Goal: Transaction & Acquisition: Purchase product/service

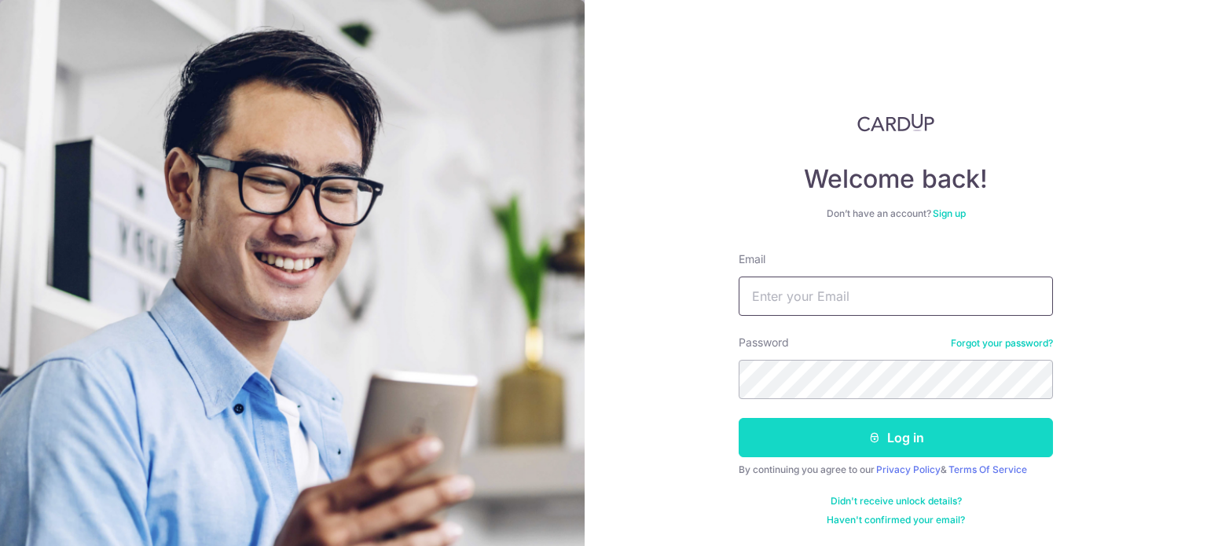
type input "[EMAIL_ADDRESS][DOMAIN_NAME]"
click at [864, 445] on button "Log in" at bounding box center [895, 437] width 314 height 39
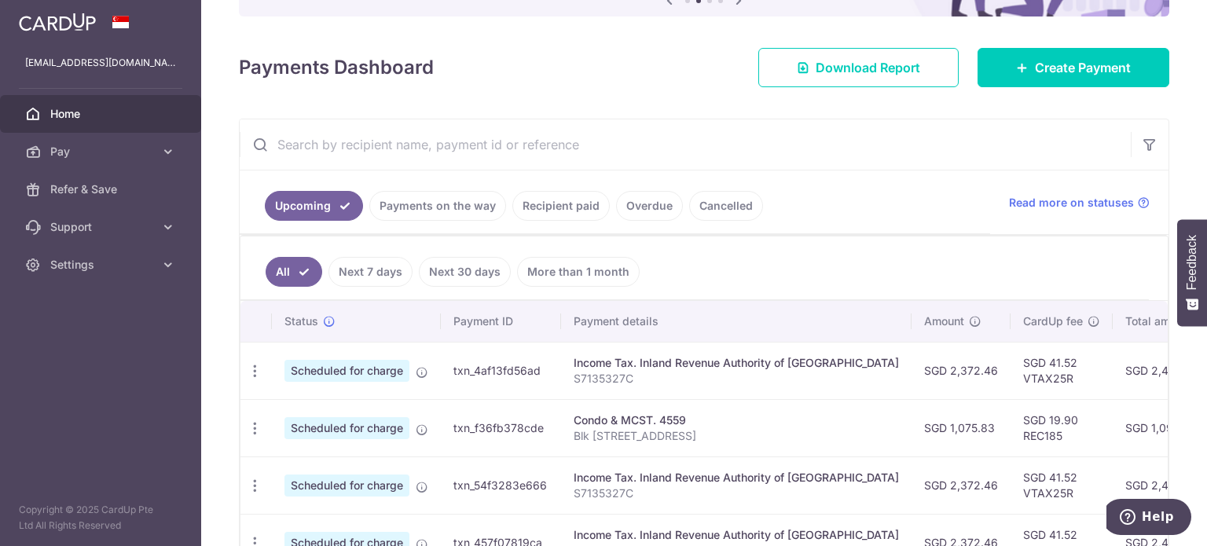
scroll to position [79, 0]
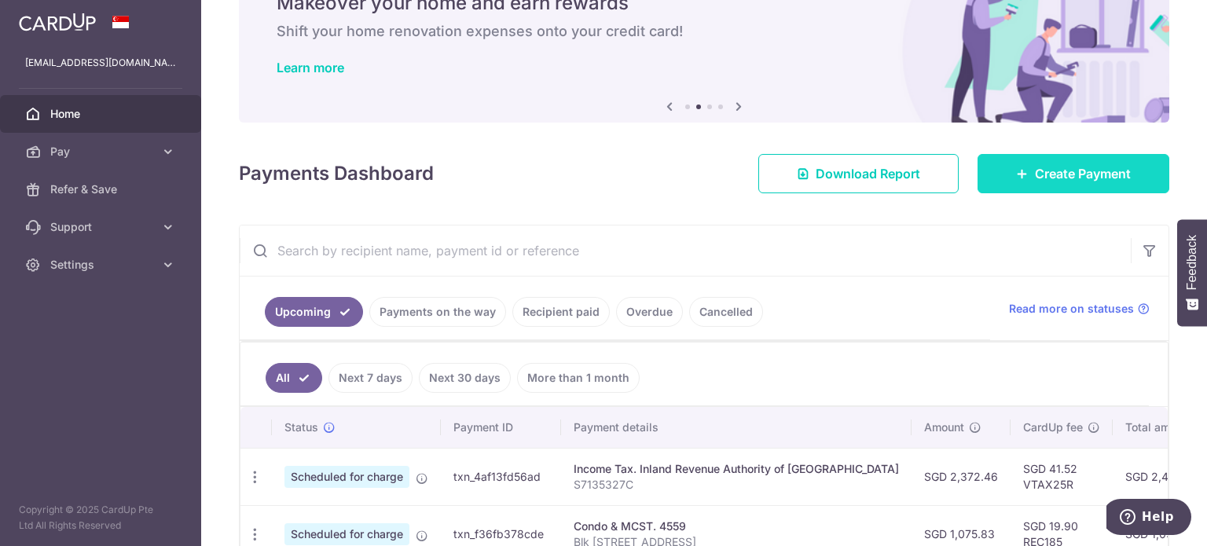
click at [1034, 166] on span "Create Payment" at bounding box center [1082, 173] width 96 height 19
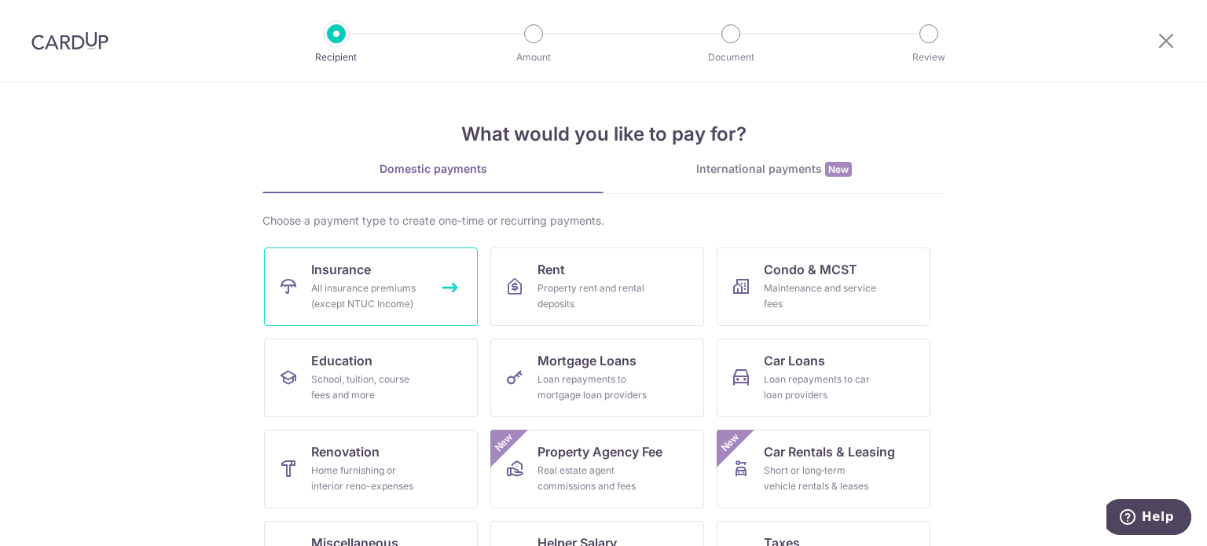
click at [418, 300] on div "All insurance premiums (except NTUC Income)" at bounding box center [367, 295] width 113 height 31
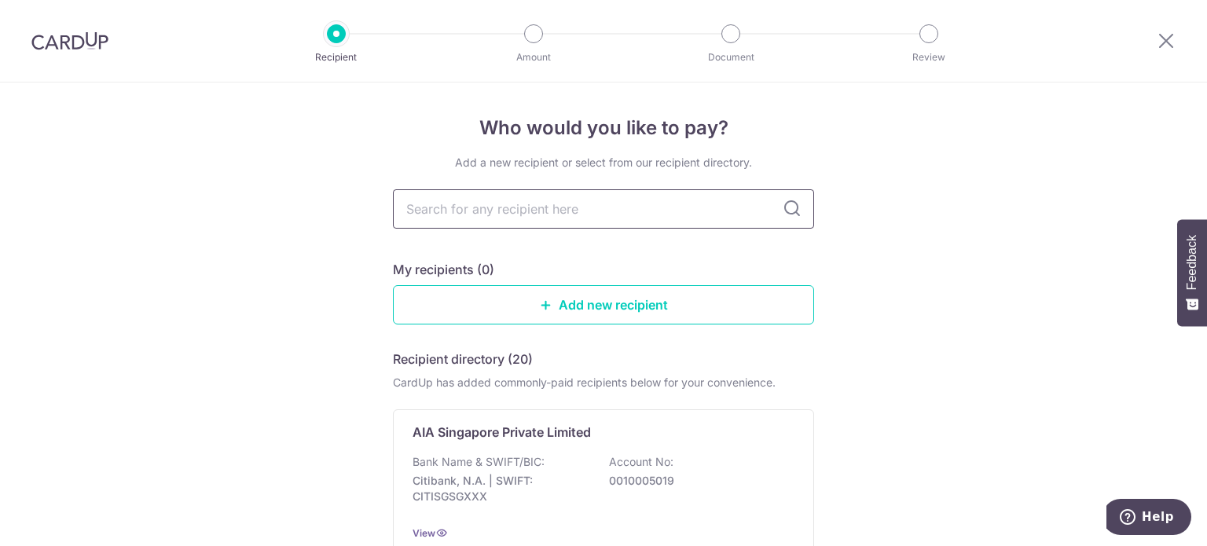
click at [522, 217] on input "text" at bounding box center [603, 208] width 421 height 39
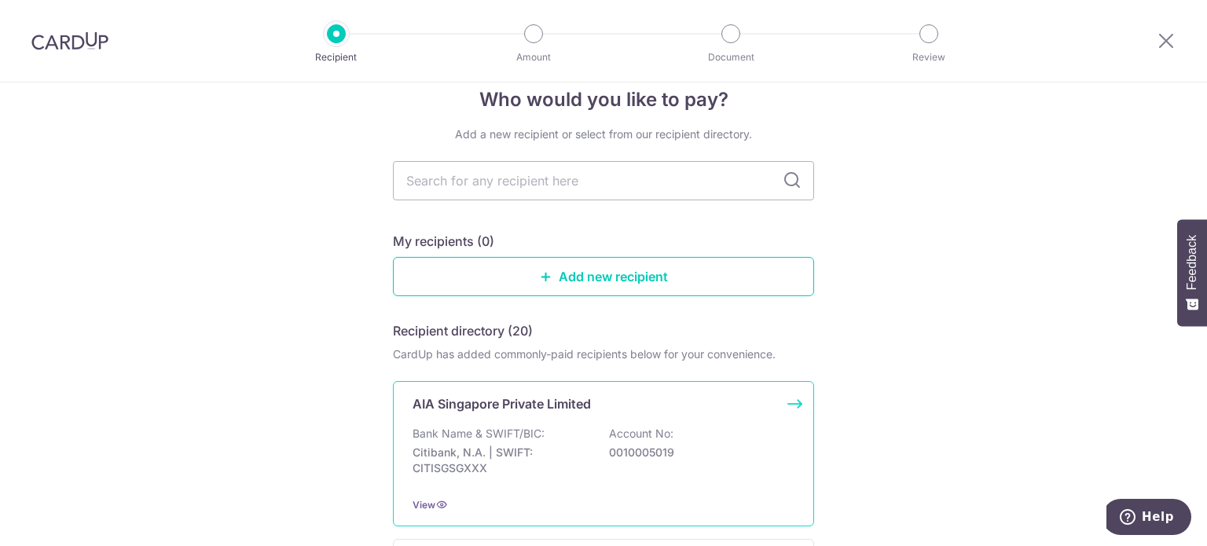
scroll to position [79, 0]
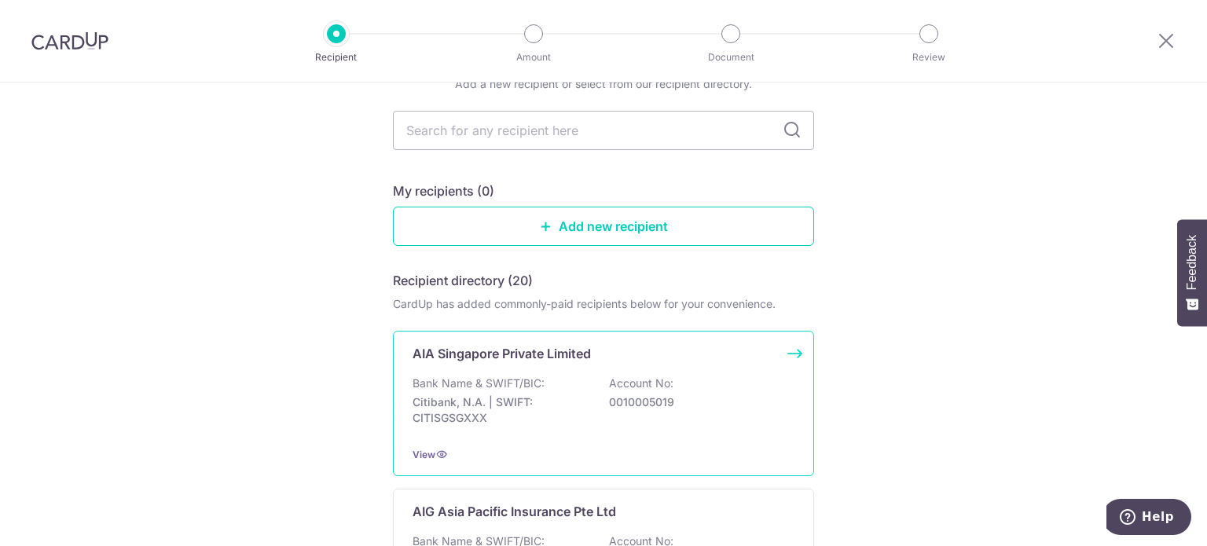
click at [507, 355] on p "AIA Singapore Private Limited" at bounding box center [501, 353] width 178 height 19
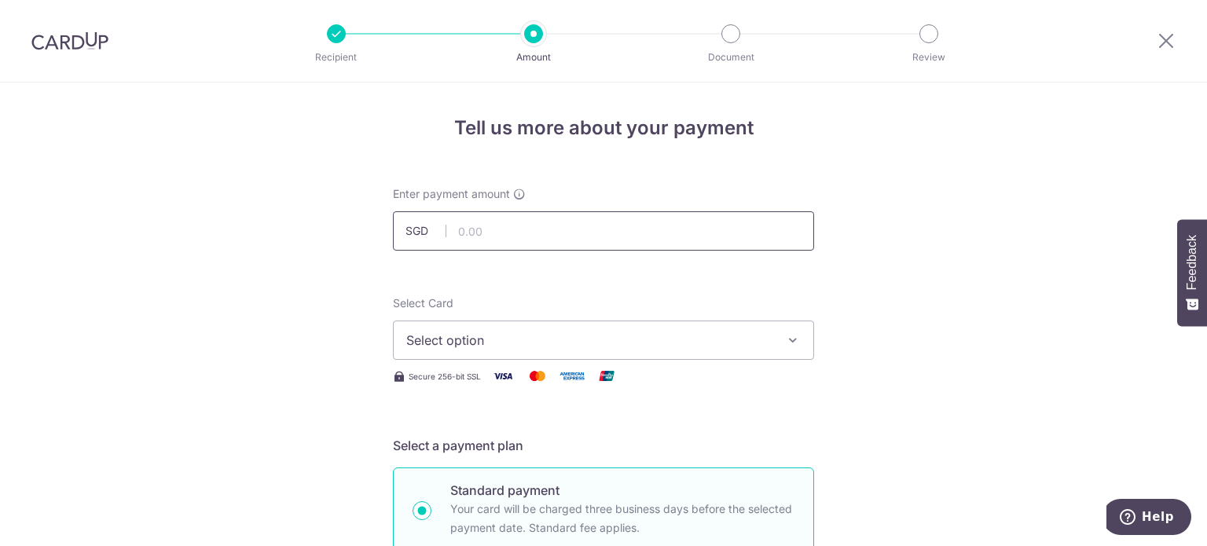
drag, startPoint x: 0, startPoint y: 0, endPoint x: 510, endPoint y: 219, distance: 554.9
click at [510, 219] on input "text" at bounding box center [603, 230] width 421 height 39
type input "3,136.34"
click at [750, 332] on span "Select option" at bounding box center [589, 340] width 366 height 19
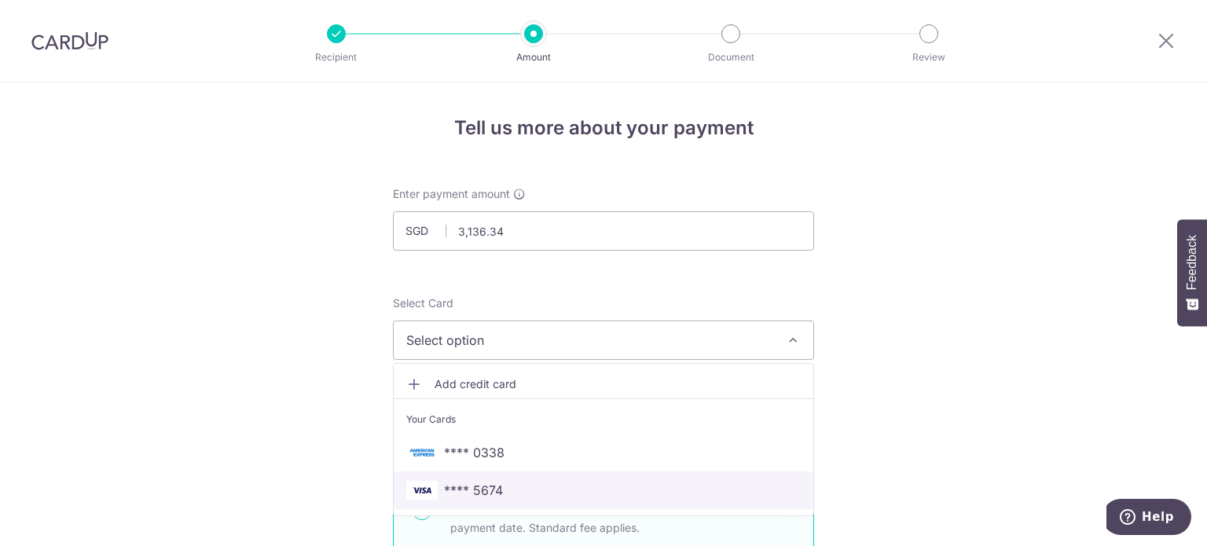
click at [600, 500] on link "**** 5674" at bounding box center [603, 490] width 419 height 38
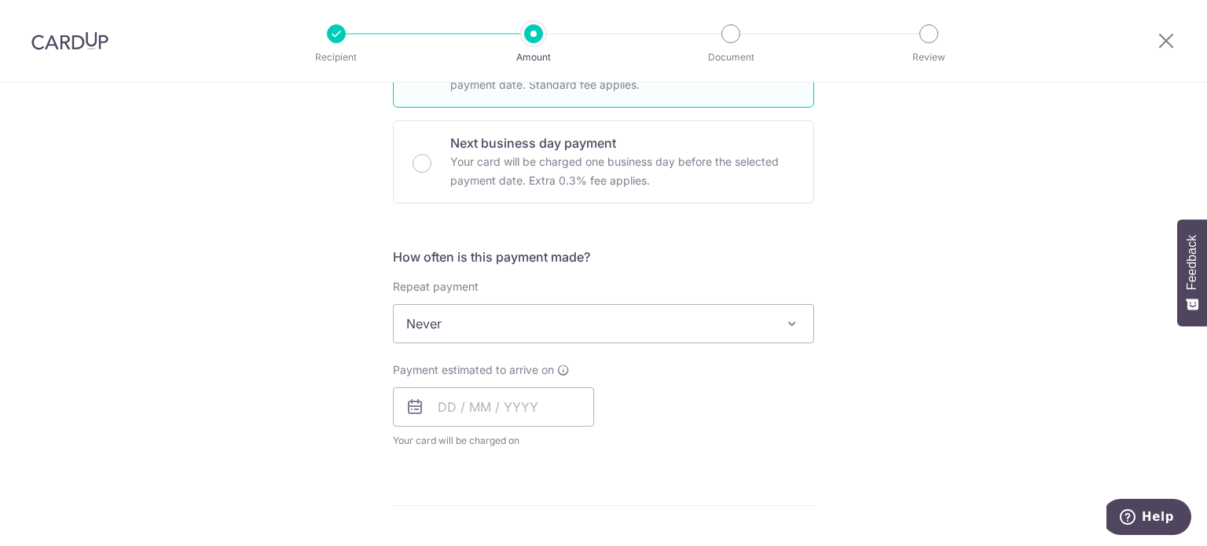
scroll to position [471, 0]
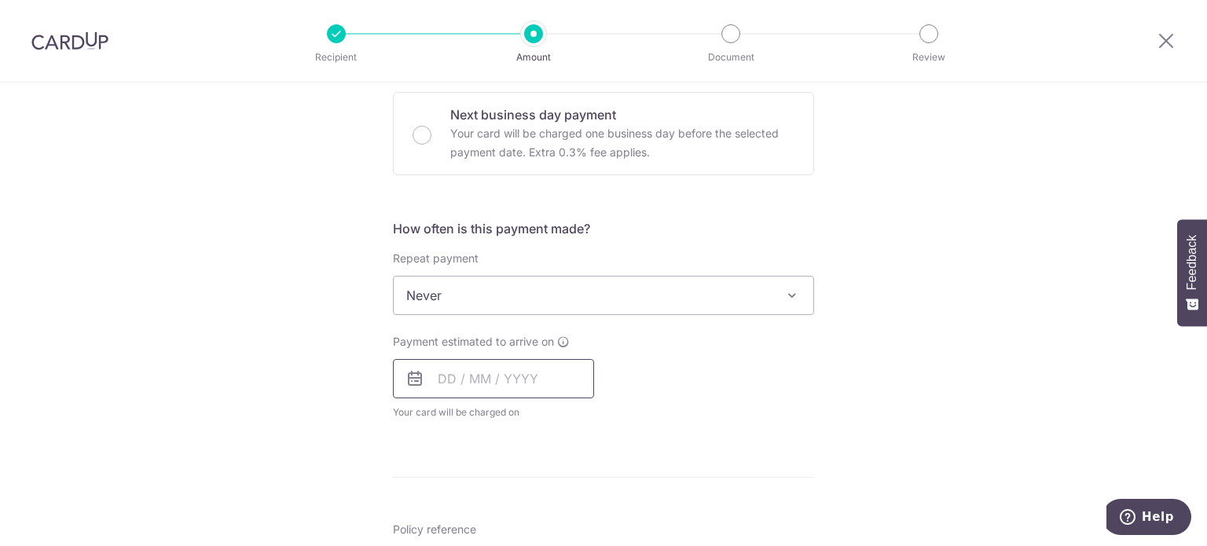
click at [468, 378] on input "text" at bounding box center [493, 378] width 201 height 39
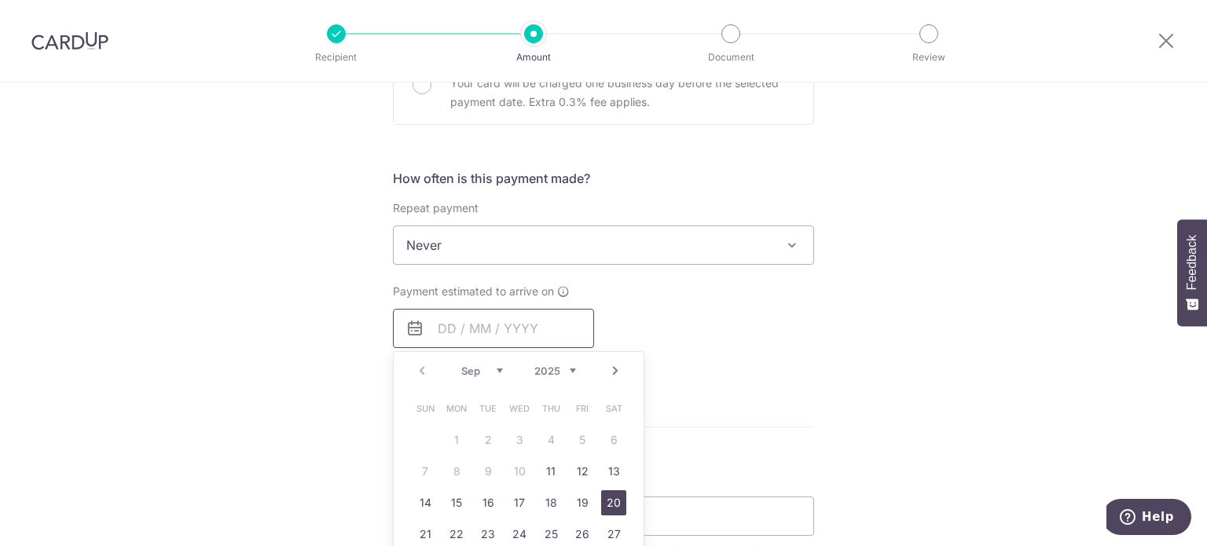
scroll to position [550, 0]
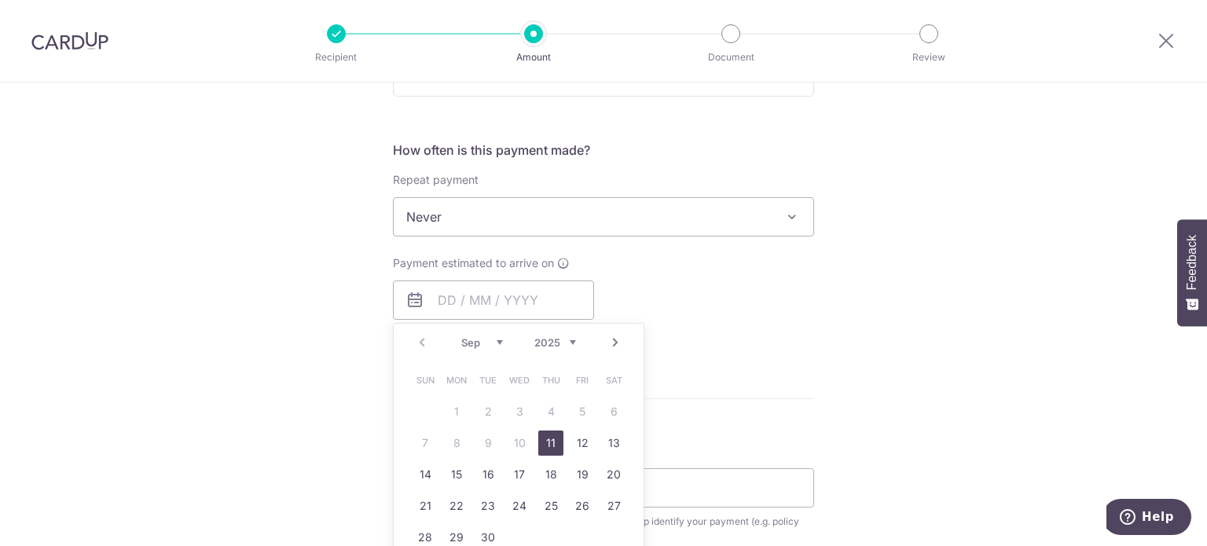
click at [546, 440] on link "11" at bounding box center [550, 442] width 25 height 25
type input "11/09/2025"
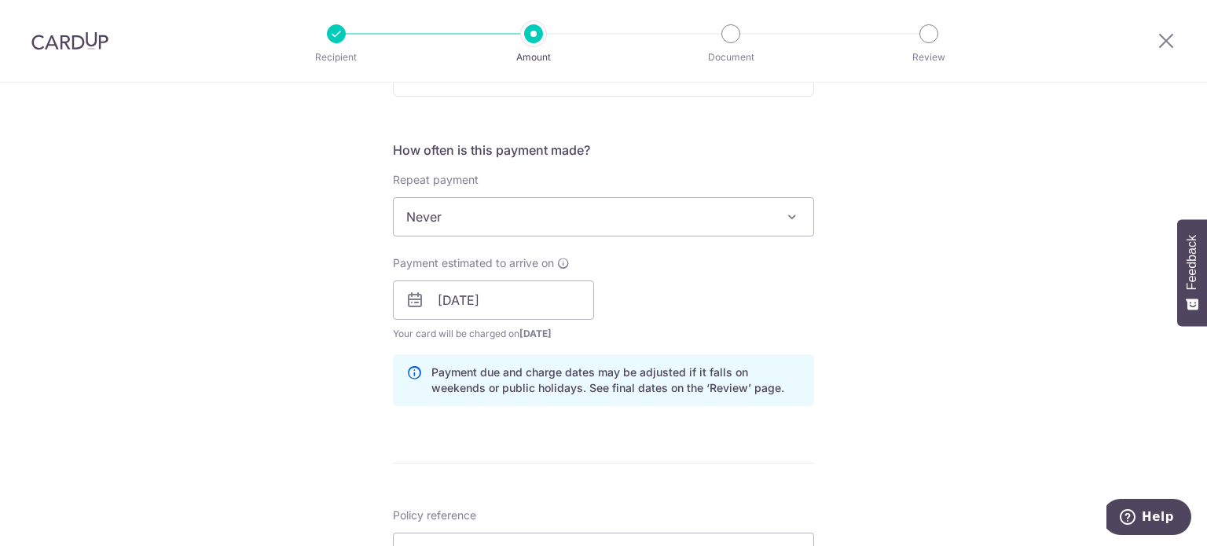
click at [880, 338] on div "Tell us more about your payment Enter payment amount SGD 3,136.34 3136.34 Selec…" at bounding box center [603, 275] width 1207 height 1485
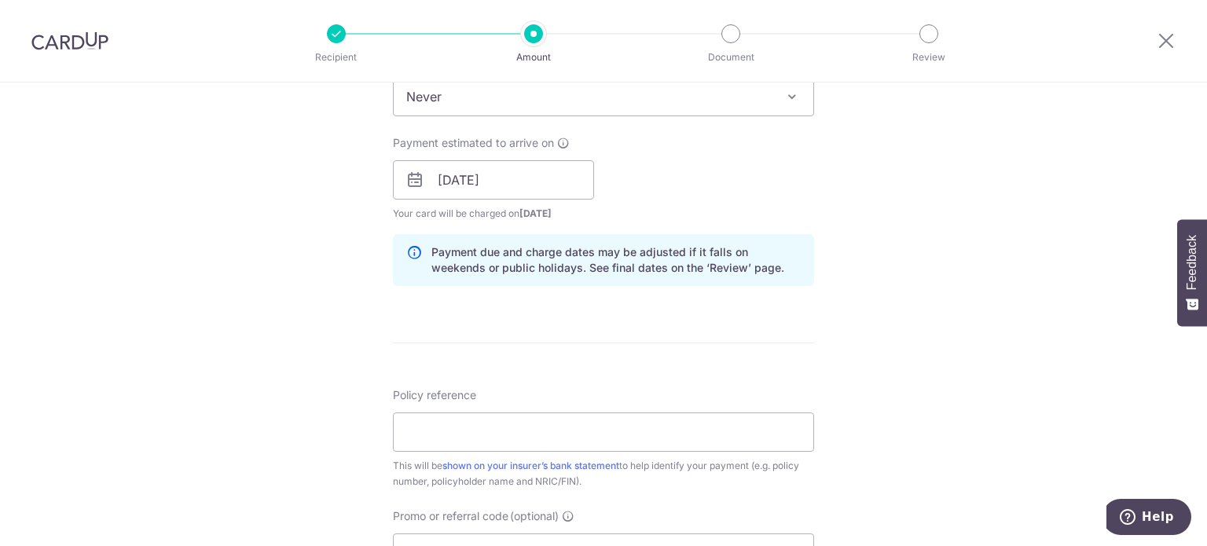
scroll to position [707, 0]
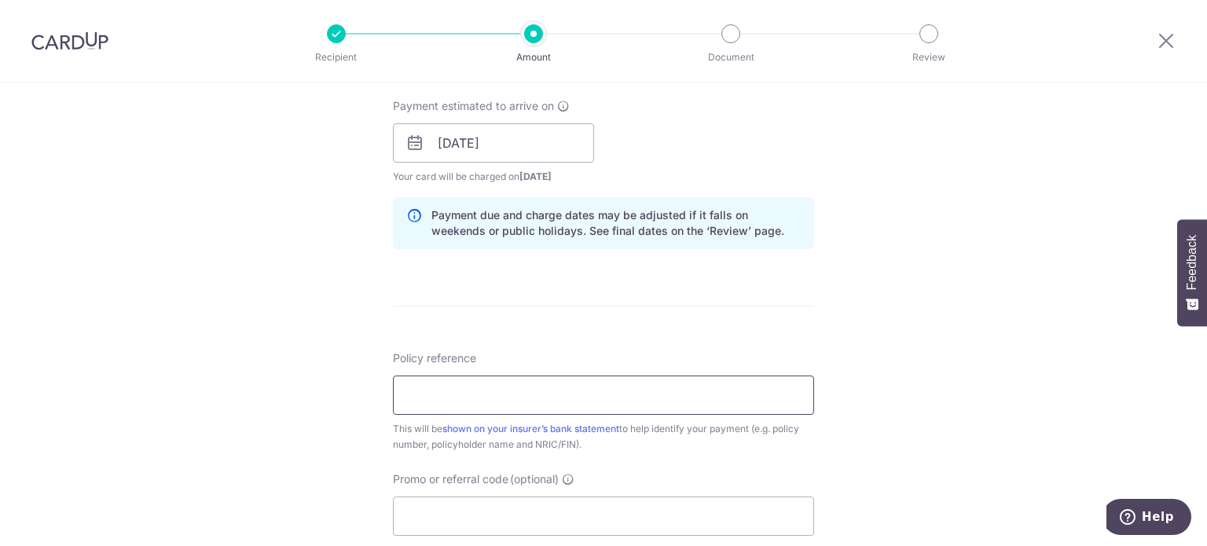
click at [584, 403] on input "Policy reference" at bounding box center [603, 394] width 421 height 39
type input "H230250002"
click at [932, 251] on div "Tell us more about your payment Enter payment amount SGD 3,136.34 3136.34 Selec…" at bounding box center [603, 118] width 1207 height 1485
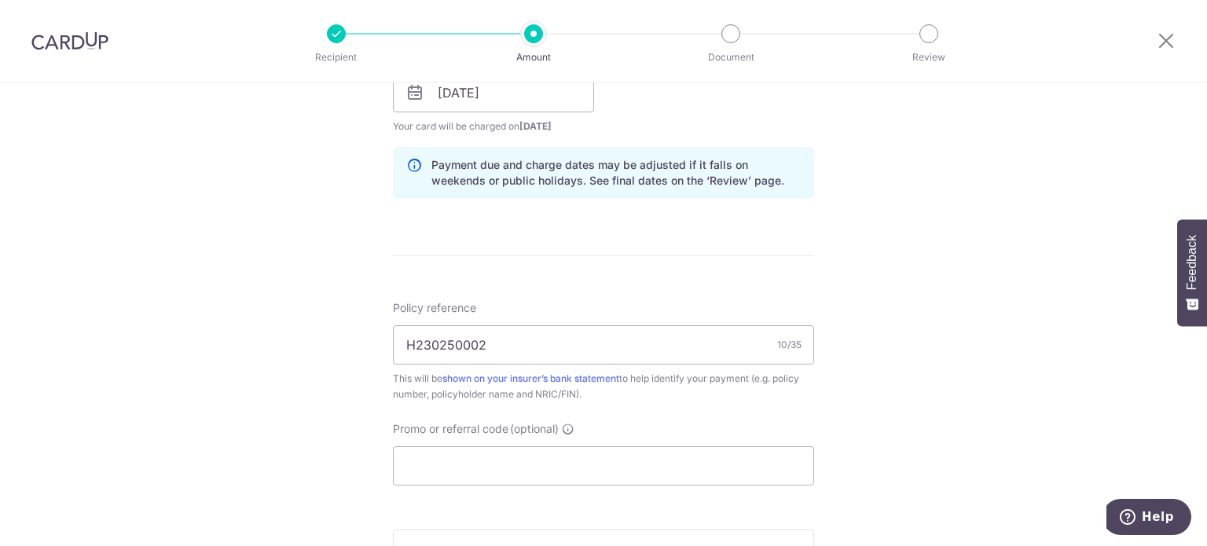
scroll to position [785, 0]
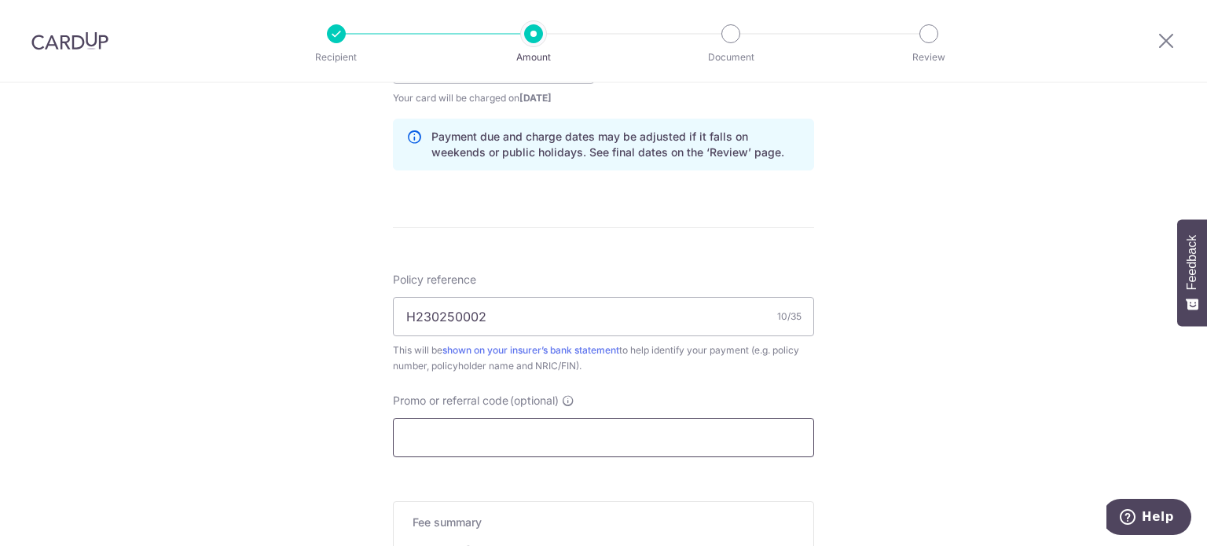
click at [482, 421] on input "Promo or referral code (optional)" at bounding box center [603, 437] width 421 height 39
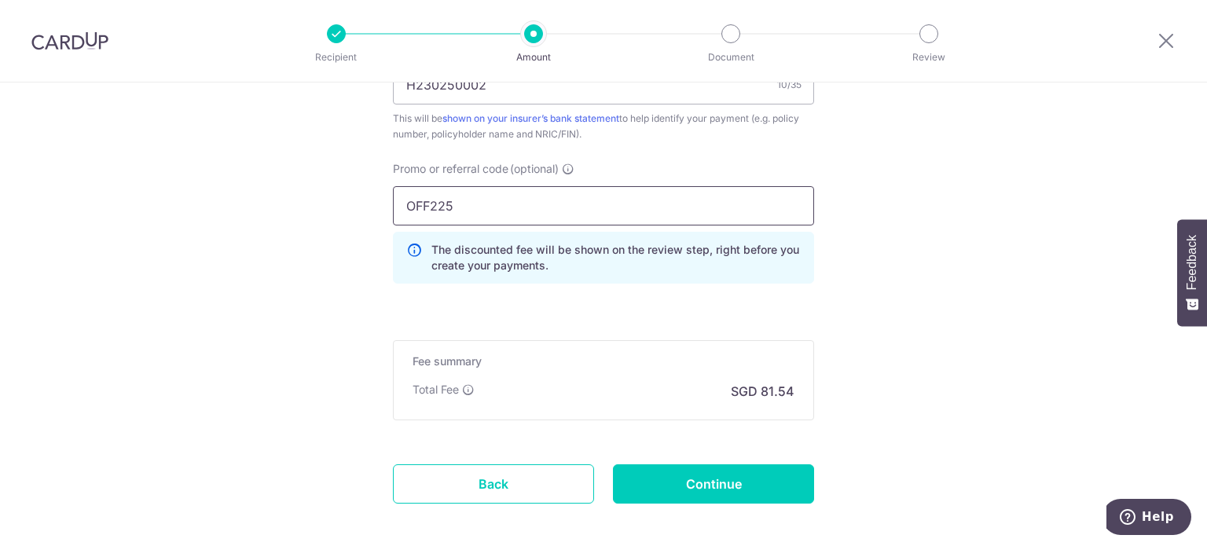
scroll to position [1021, 0]
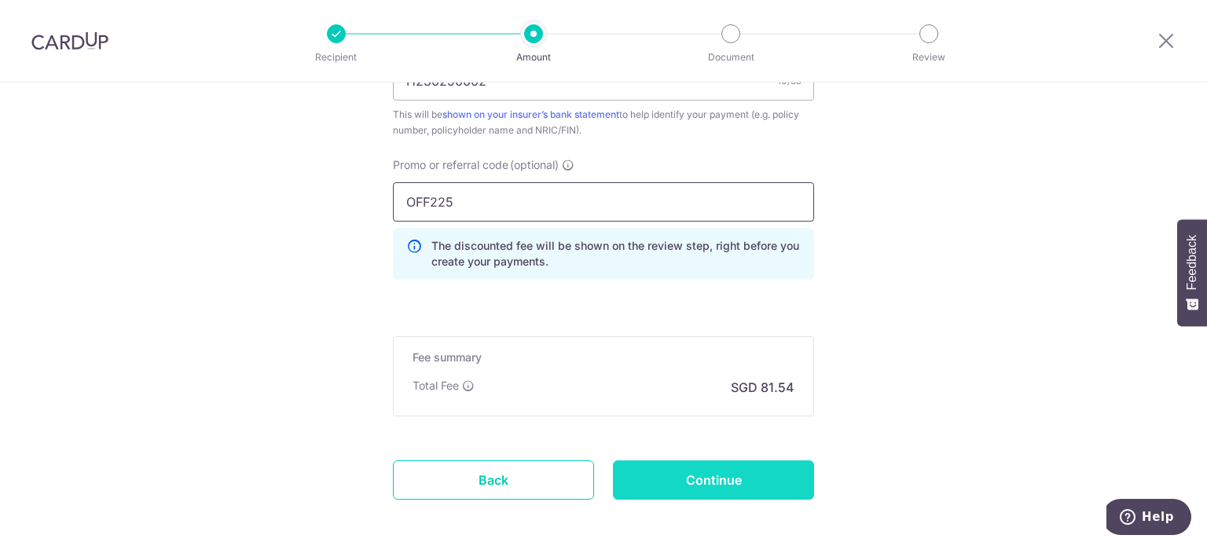
type input "OFF225"
click at [726, 467] on input "Continue" at bounding box center [713, 479] width 201 height 39
type input "Create Schedule"
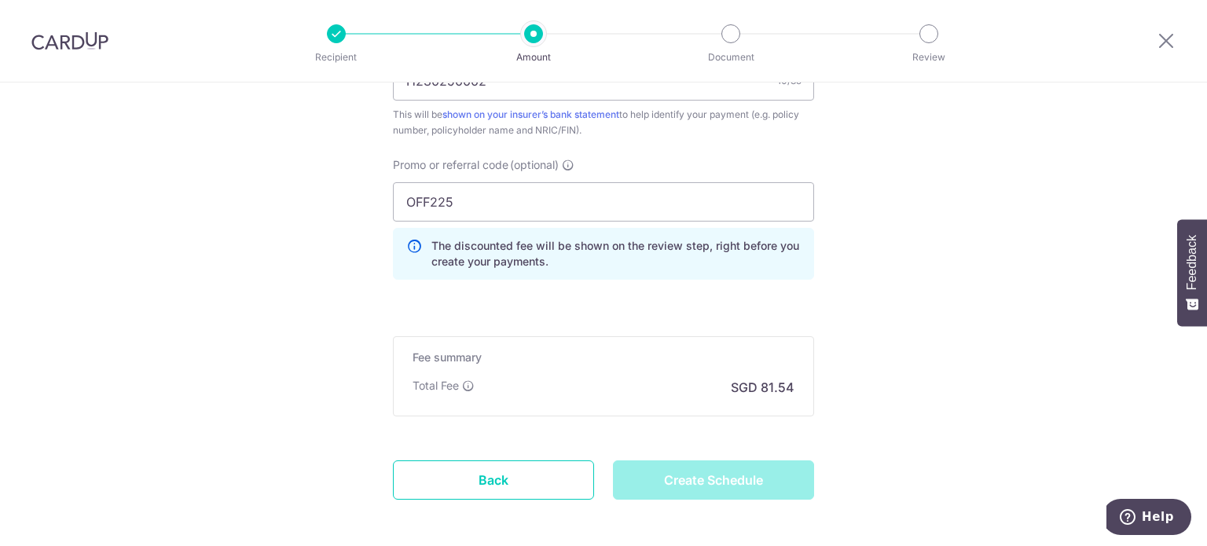
scroll to position [943, 0]
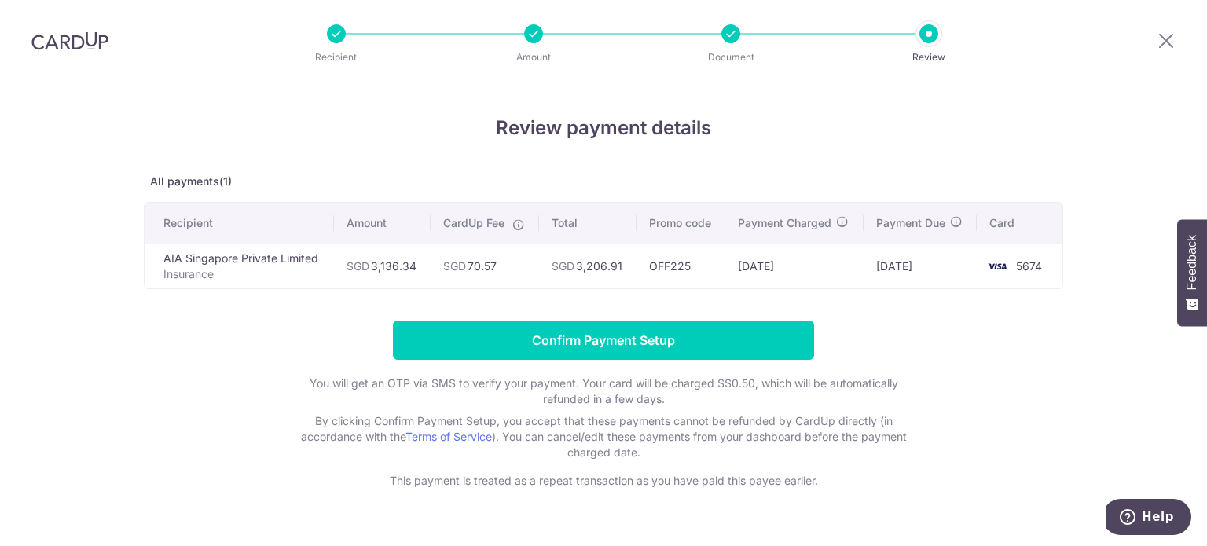
click at [732, 35] on div at bounding box center [730, 33] width 19 height 19
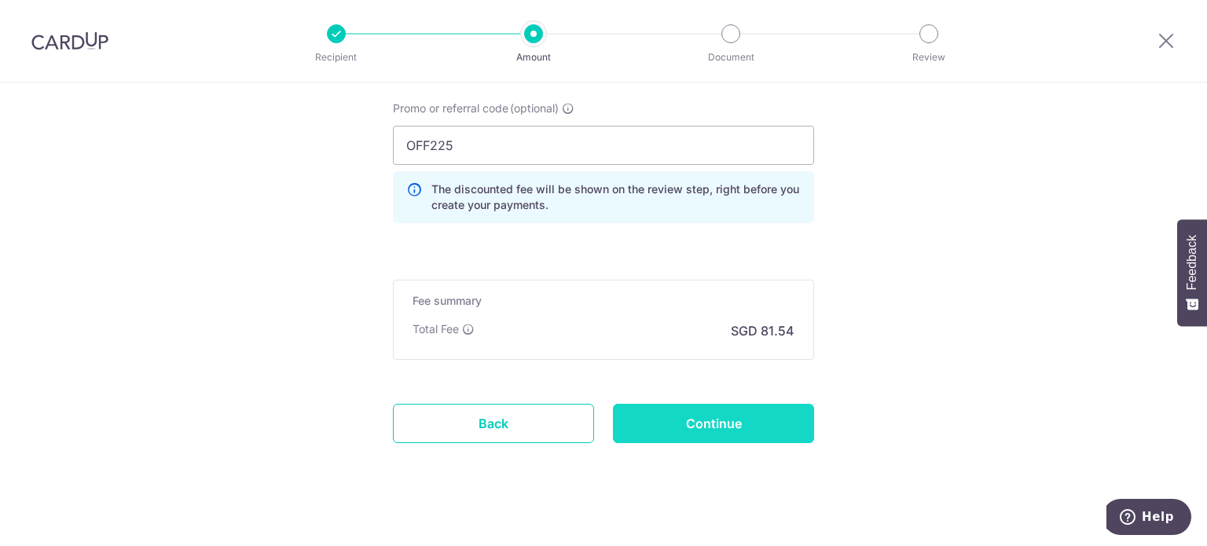
scroll to position [1090, 0]
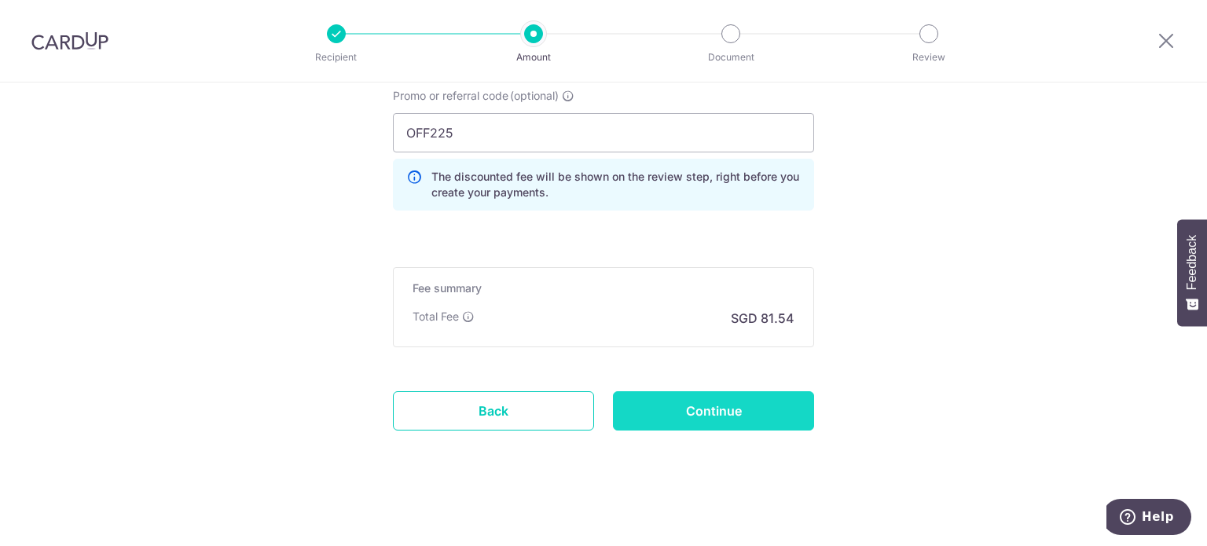
click at [671, 402] on input "Continue" at bounding box center [713, 410] width 201 height 39
type input "Update Schedule"
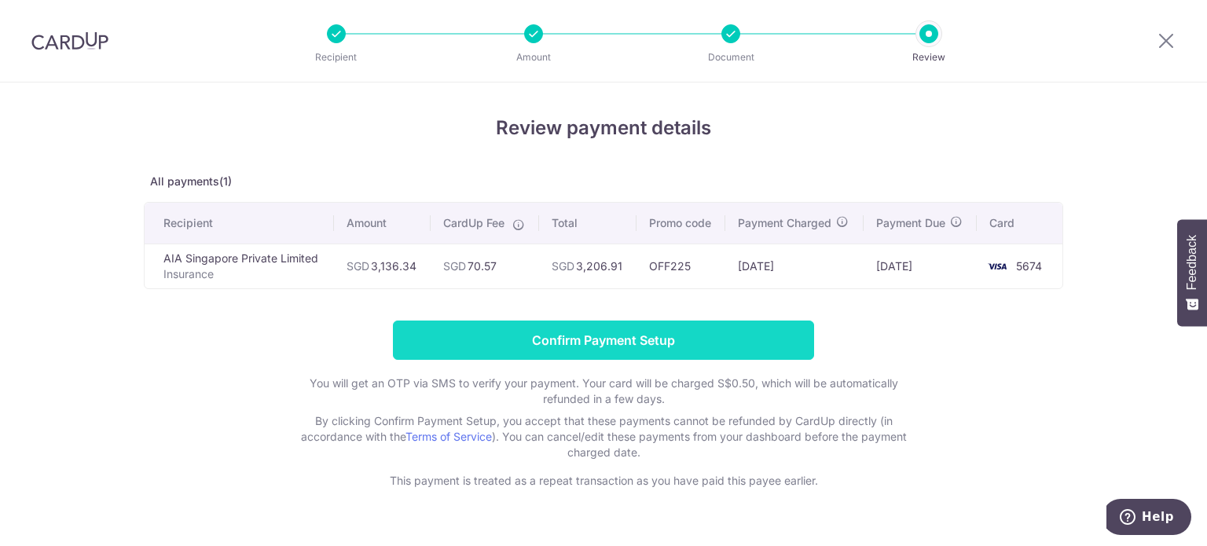
click at [661, 332] on input "Confirm Payment Setup" at bounding box center [603, 339] width 421 height 39
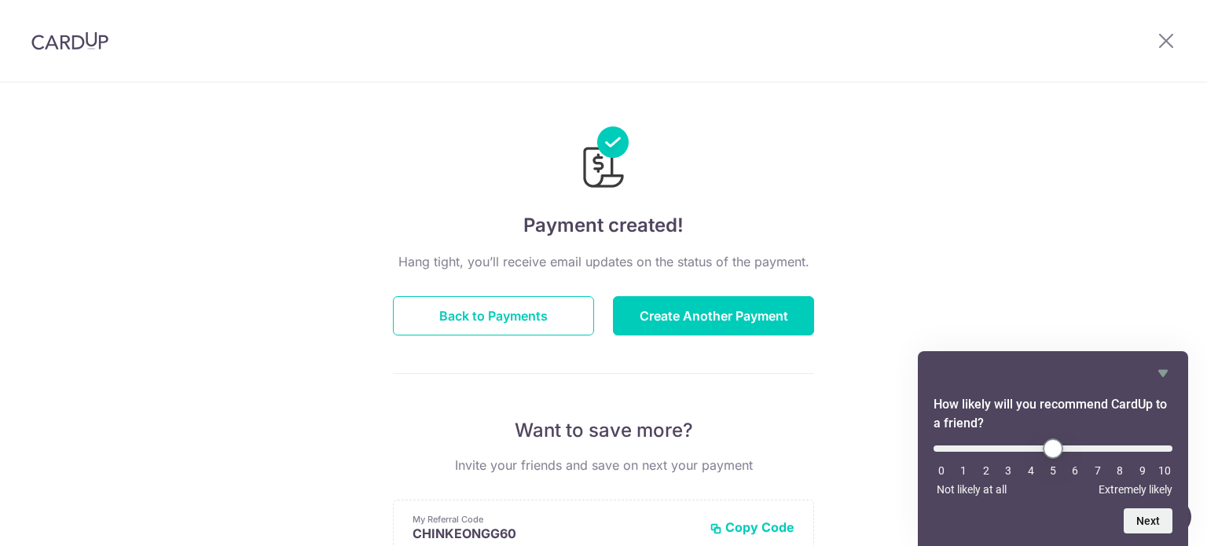
click at [1056, 451] on input "range" at bounding box center [1052, 448] width 239 height 6
type input "10"
click at [1170, 446] on input "range" at bounding box center [1052, 448] width 239 height 6
click at [1133, 522] on button "Next" at bounding box center [1147, 520] width 49 height 25
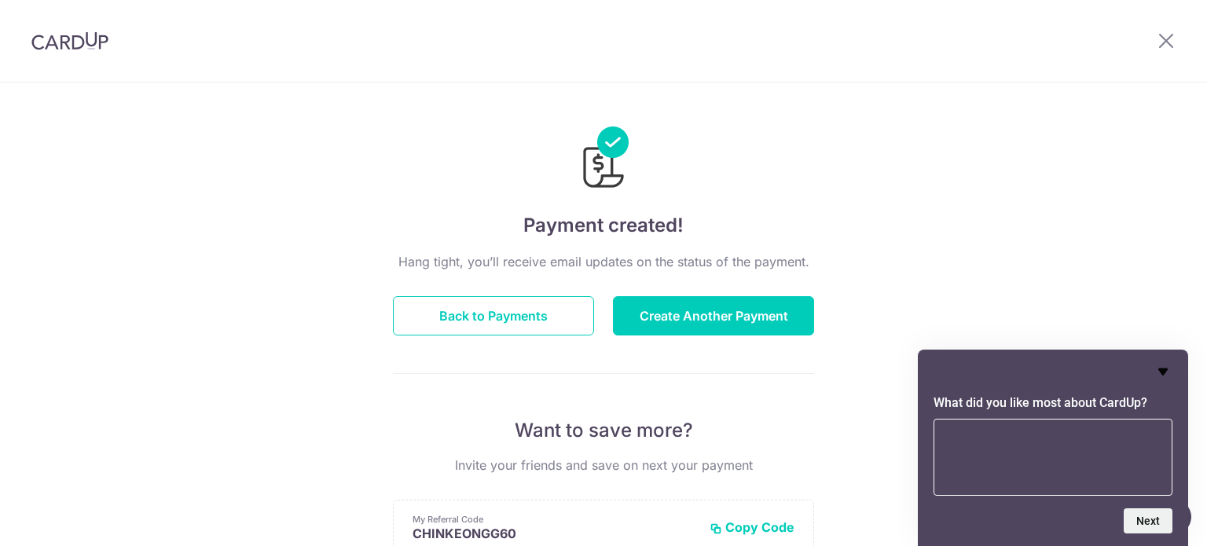
click at [1166, 372] on icon "Hide survey" at bounding box center [1162, 371] width 19 height 19
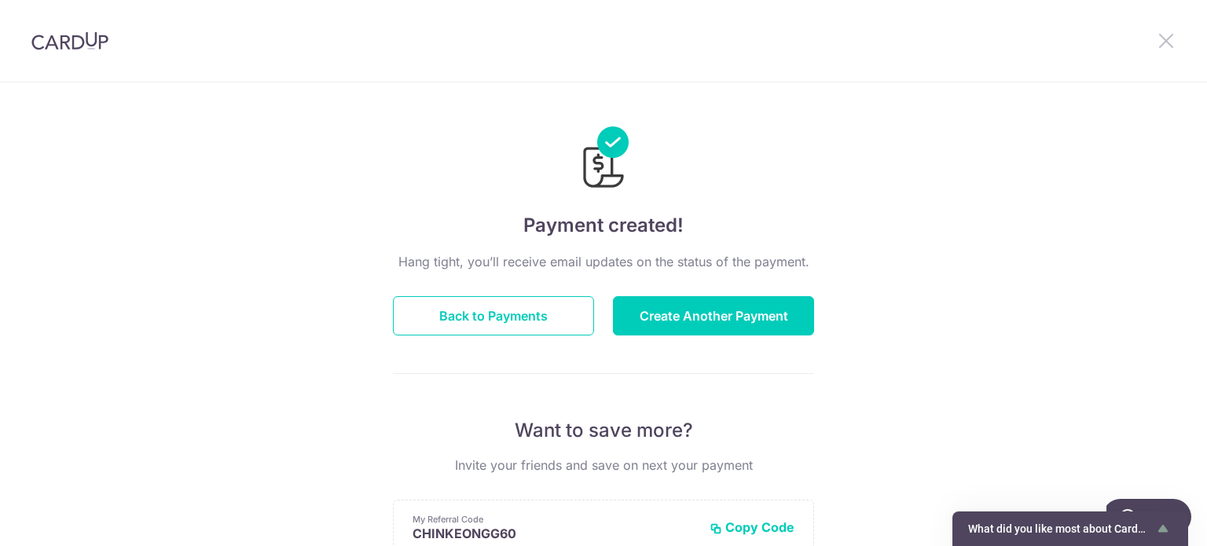
click at [1168, 33] on icon at bounding box center [1165, 41] width 19 height 20
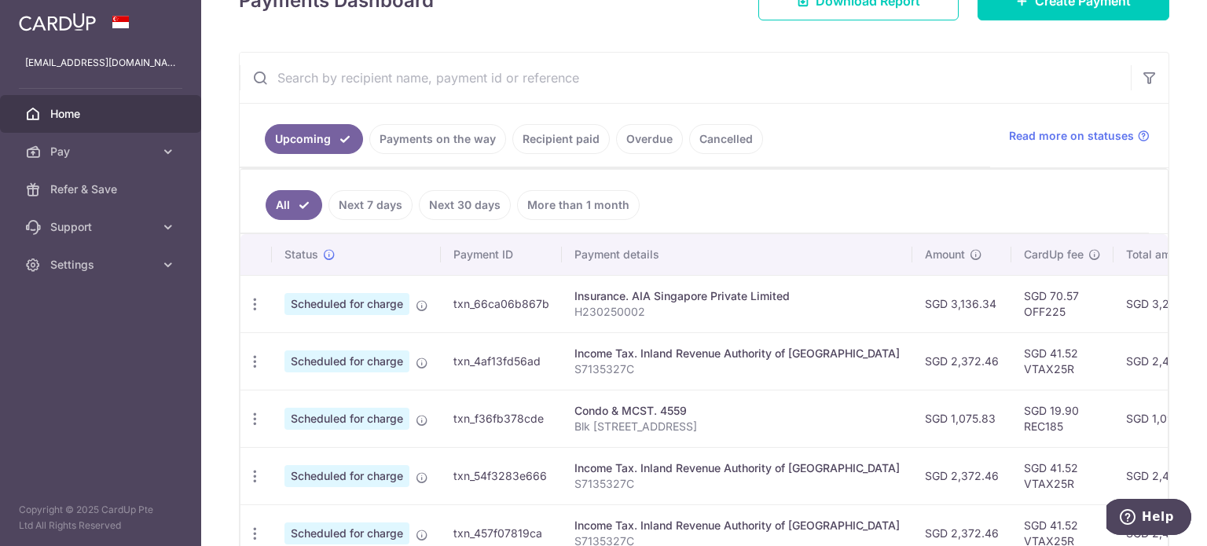
scroll to position [66, 0]
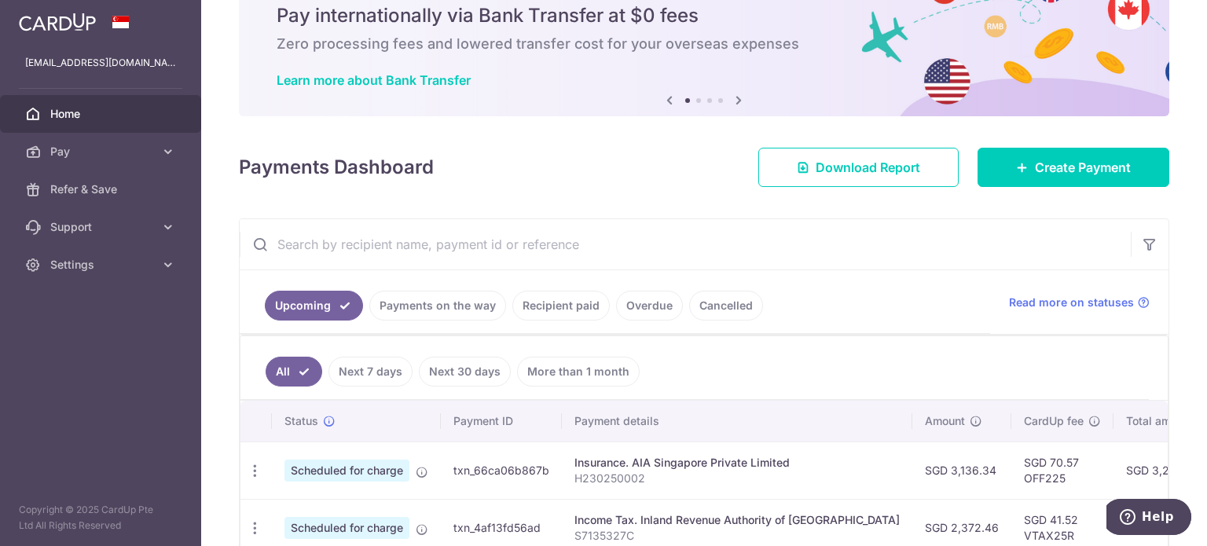
click at [378, 367] on link "Next 7 days" at bounding box center [370, 372] width 84 height 30
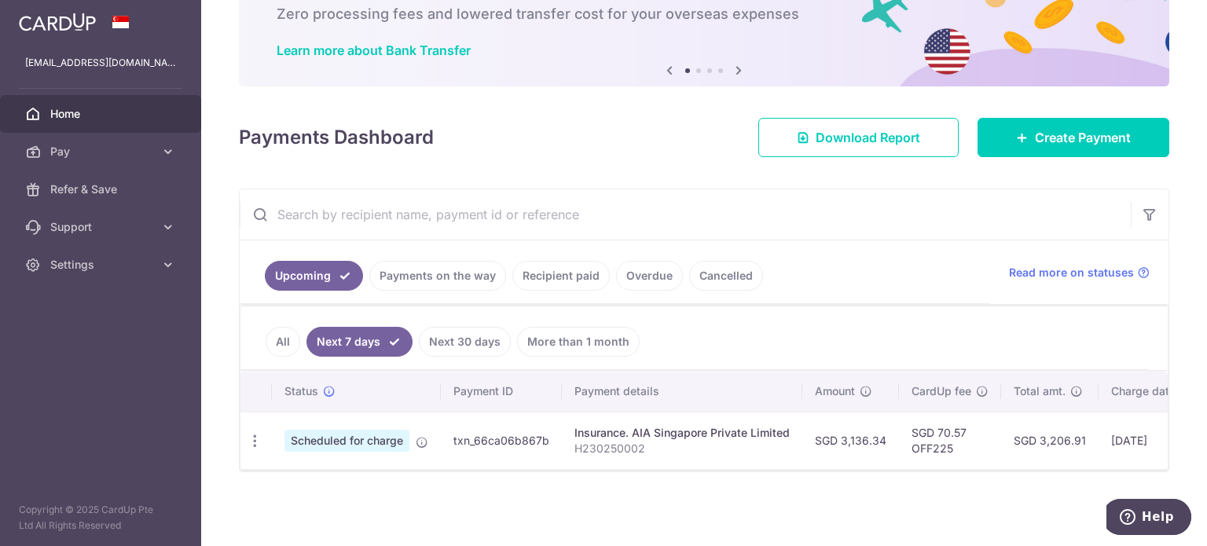
click at [457, 332] on link "Next 30 days" at bounding box center [465, 342] width 92 height 30
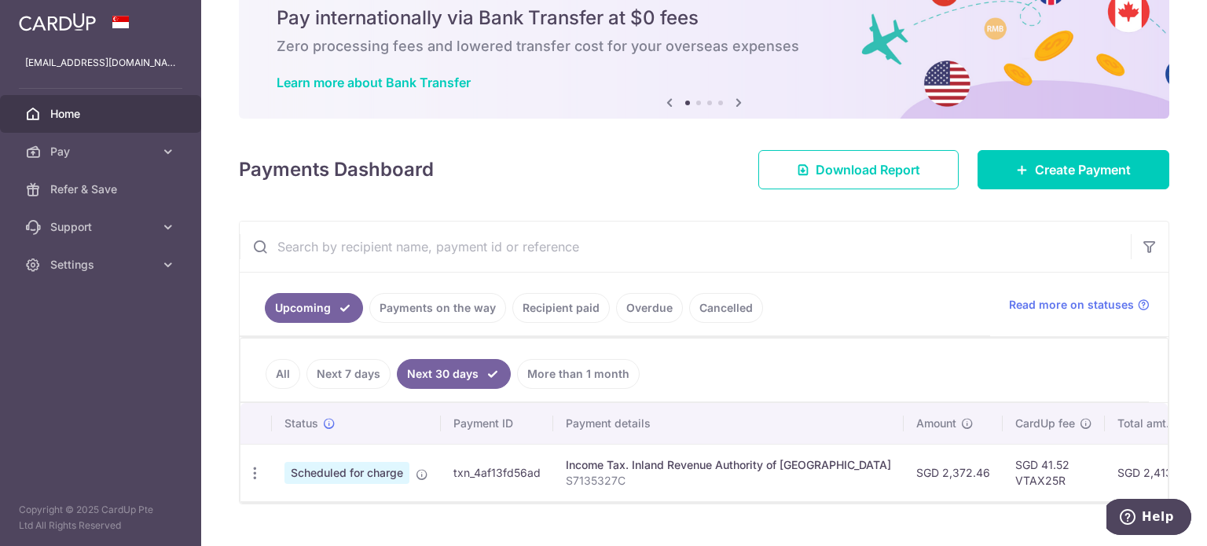
scroll to position [101, 0]
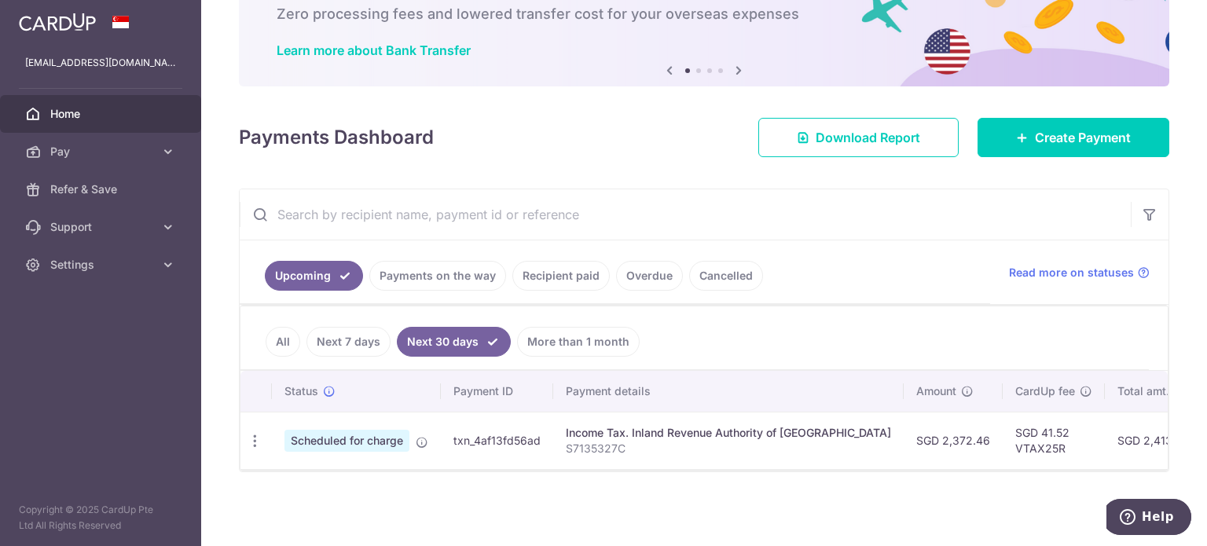
click at [363, 331] on link "Next 7 days" at bounding box center [348, 342] width 84 height 30
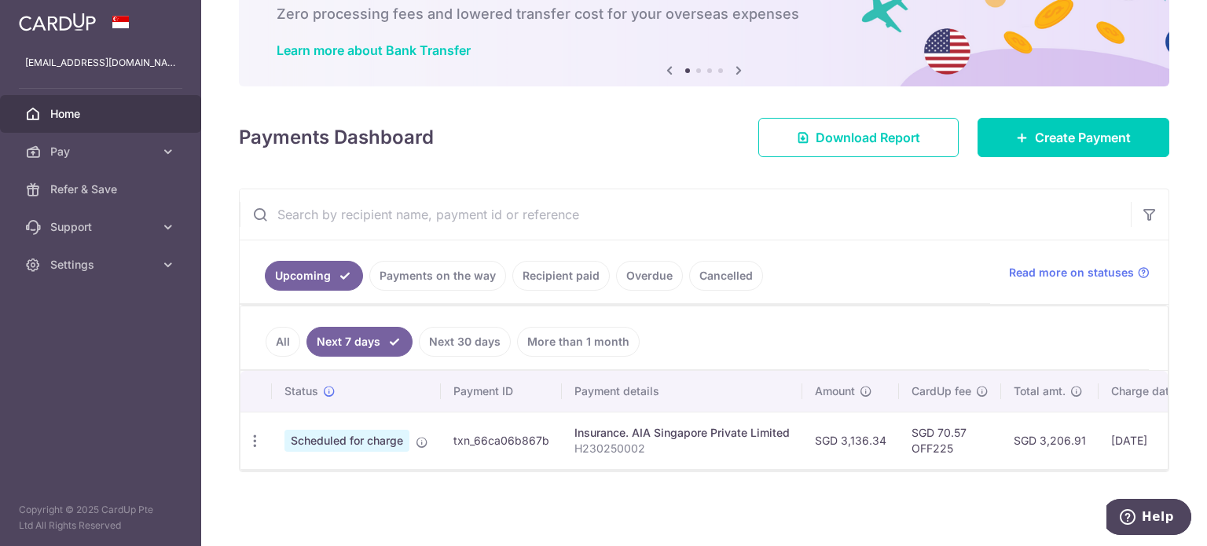
click at [443, 329] on link "Next 30 days" at bounding box center [465, 342] width 92 height 30
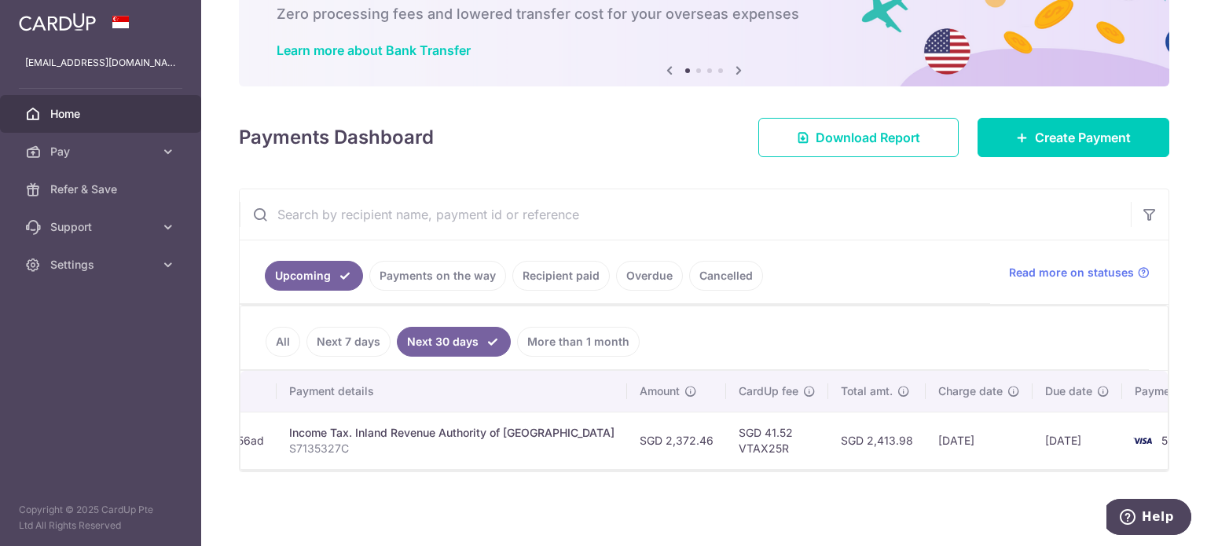
scroll to position [0, 293]
click at [289, 338] on link "All" at bounding box center [282, 342] width 35 height 30
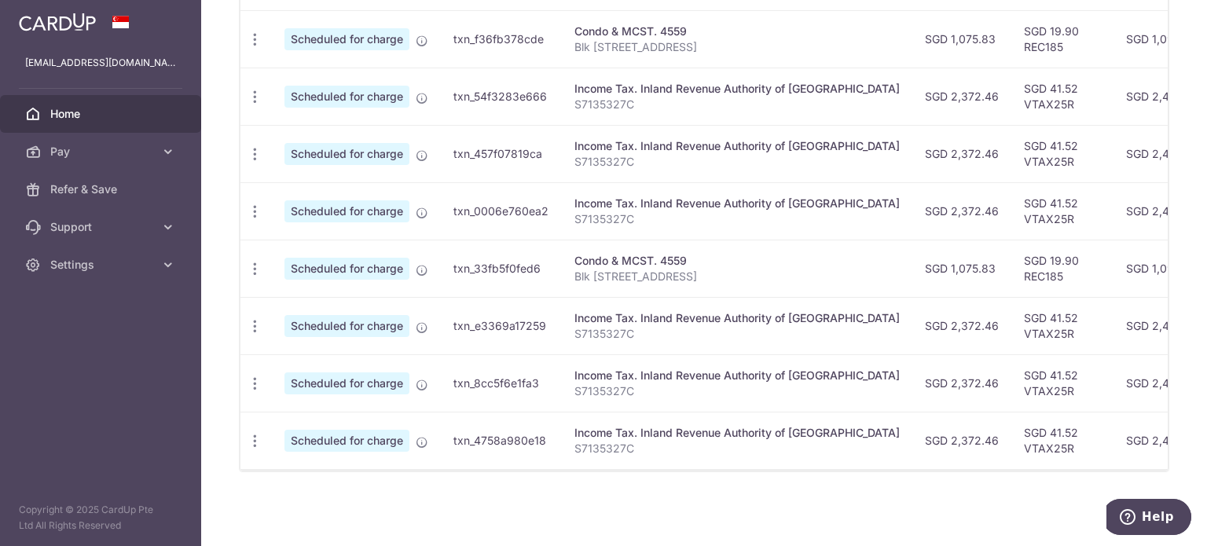
scroll to position [0, 6]
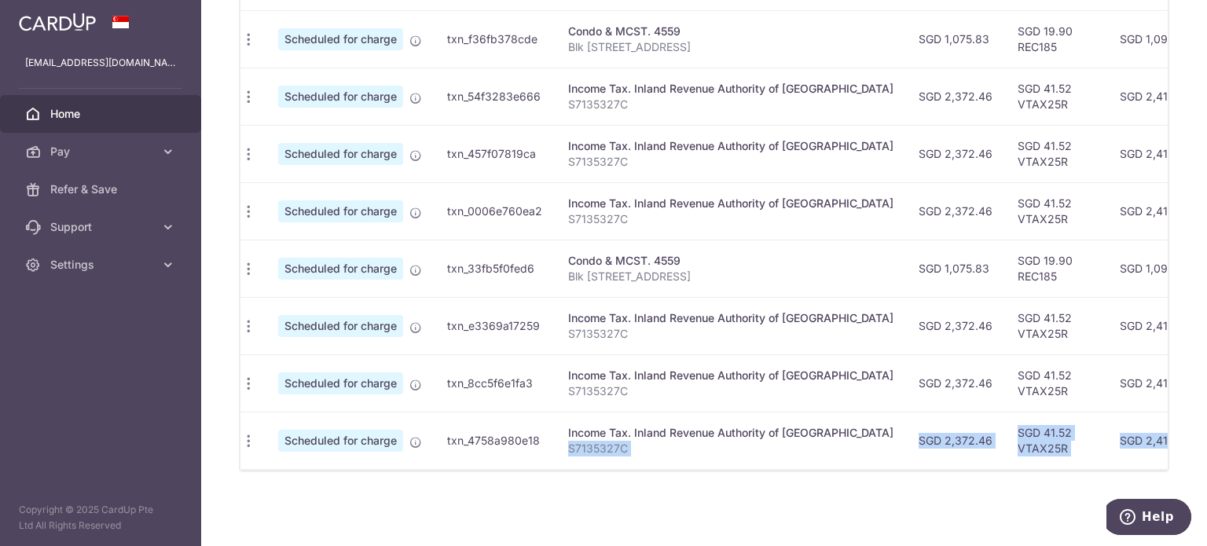
drag, startPoint x: 844, startPoint y: 454, endPoint x: 855, endPoint y: 466, distance: 16.1
click at [873, 470] on div "Status Payment ID Payment details Amount CardUp fee Total amt. Charge date Due …" at bounding box center [703, 163] width 927 height 616
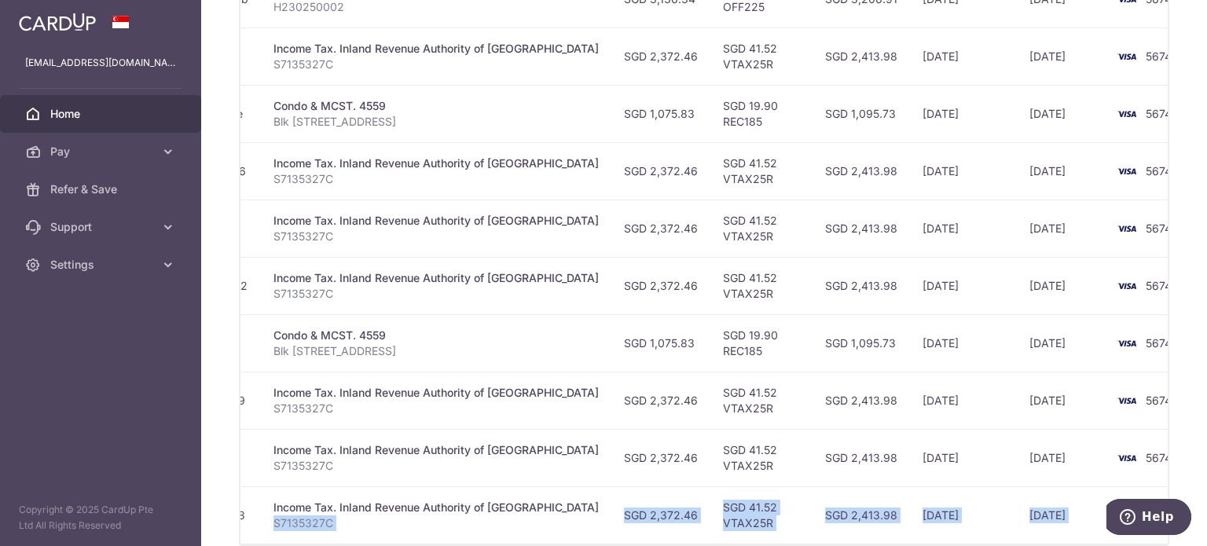
scroll to position [616, 0]
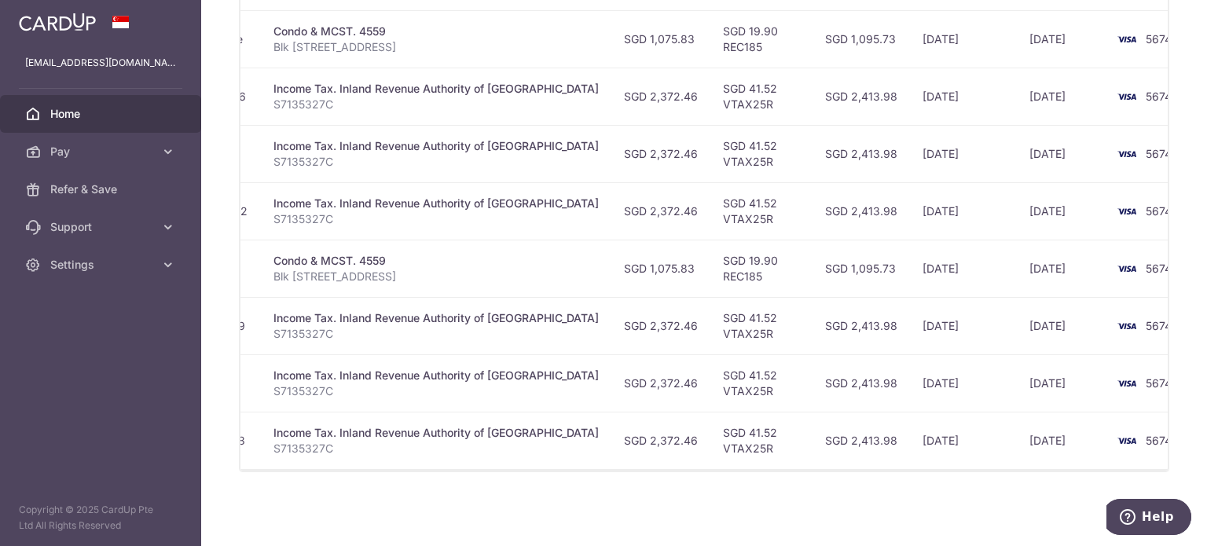
click at [745, 340] on td "SGD 41.52 VTAX25R" at bounding box center [761, 325] width 102 height 57
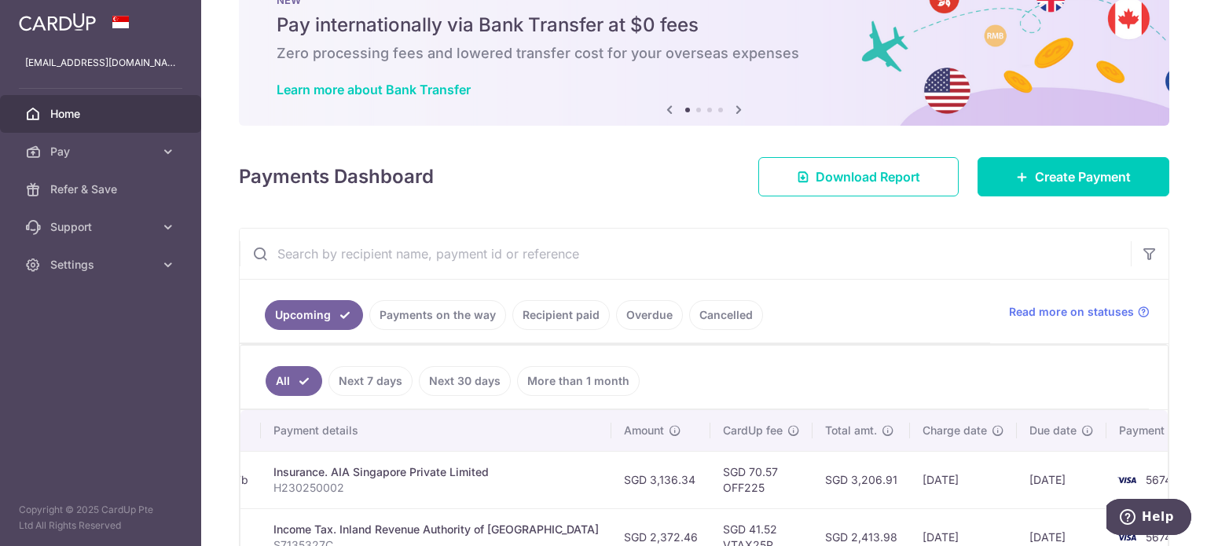
scroll to position [0, 0]
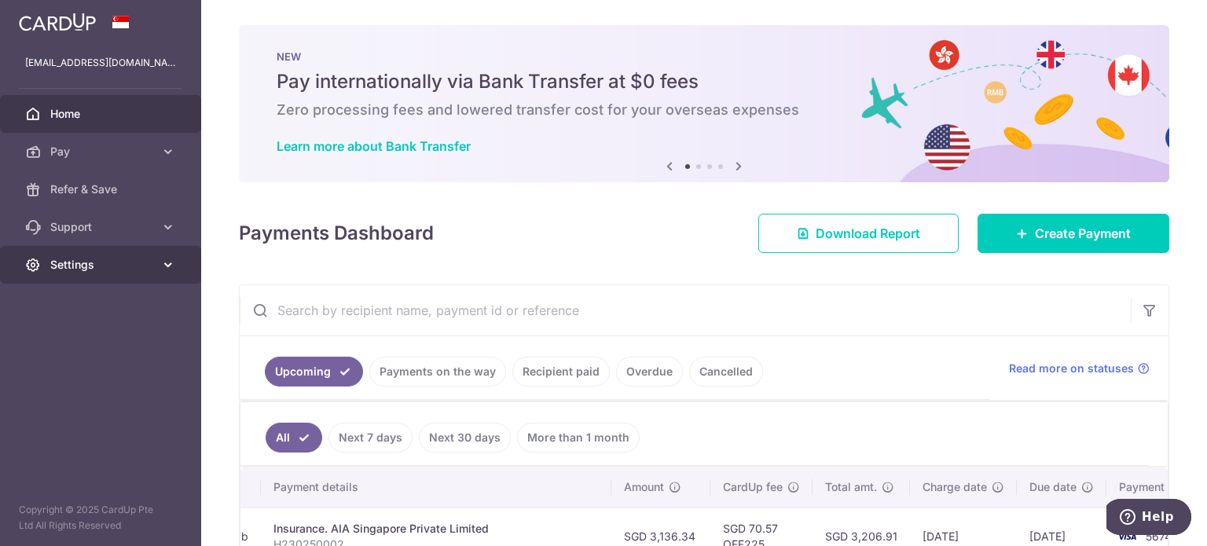
click at [156, 266] on link "Settings" at bounding box center [100, 265] width 201 height 38
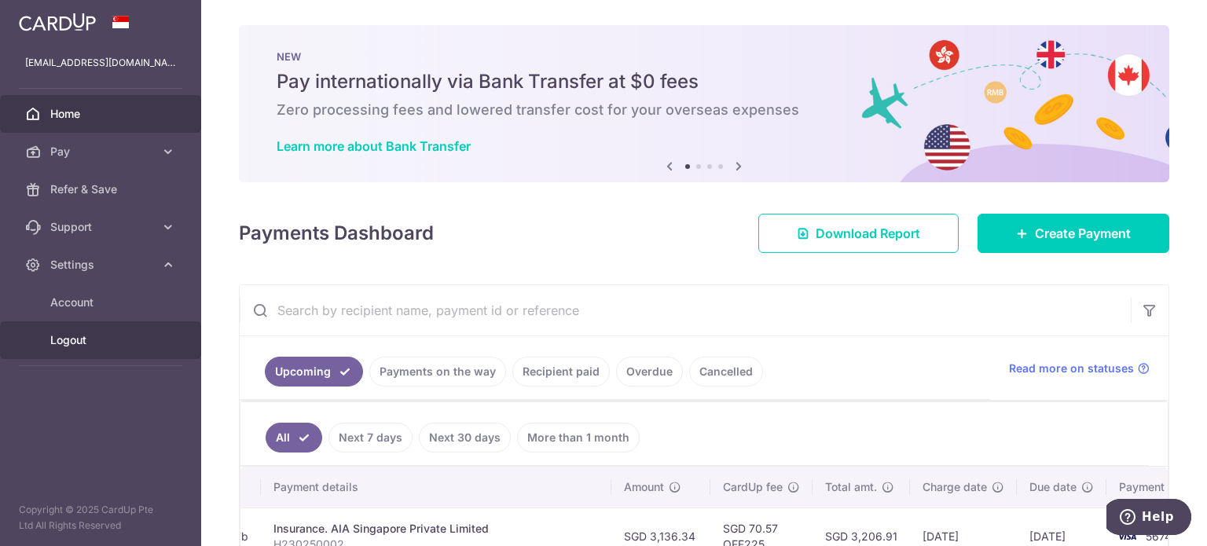
click at [111, 345] on span "Logout" at bounding box center [102, 340] width 104 height 16
